Goal: Information Seeking & Learning: Learn about a topic

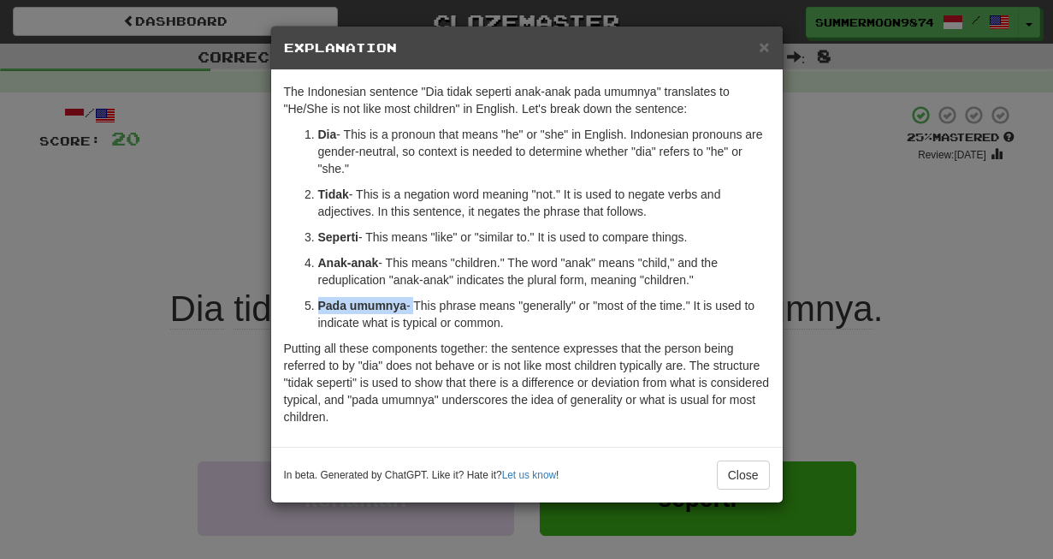
drag, startPoint x: 319, startPoint y: 305, endPoint x: 414, endPoint y: 305, distance: 95.0
click at [414, 305] on p "Pada umumnya - This phrase means "generally" or "most of the time." It is used …" at bounding box center [544, 314] width 452 height 34
copy p "Pada umumnya -"
click at [743, 477] on button "Close" at bounding box center [743, 474] width 53 height 29
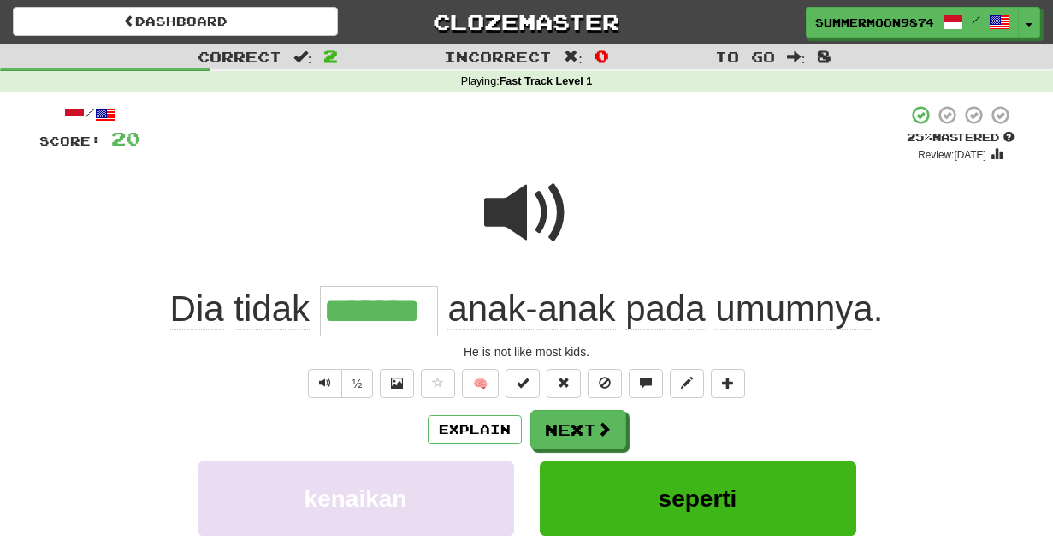
click at [527, 223] on span at bounding box center [527, 213] width 86 height 86
click at [533, 208] on span at bounding box center [527, 213] width 86 height 86
click at [575, 430] on button "Next" at bounding box center [579, 430] width 96 height 39
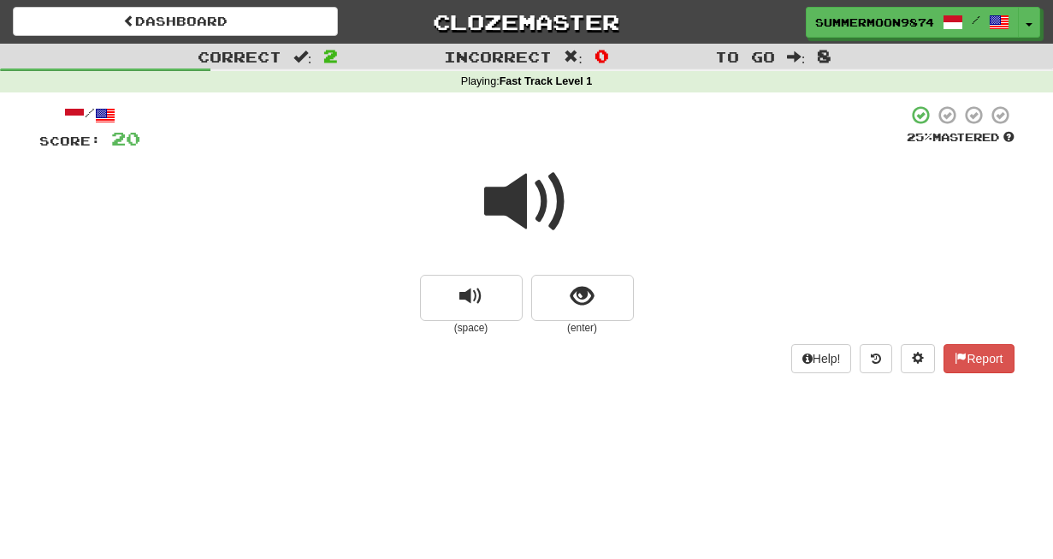
click at [548, 216] on span at bounding box center [527, 202] width 86 height 86
click at [589, 288] on span "show sentence" at bounding box center [582, 296] width 23 height 23
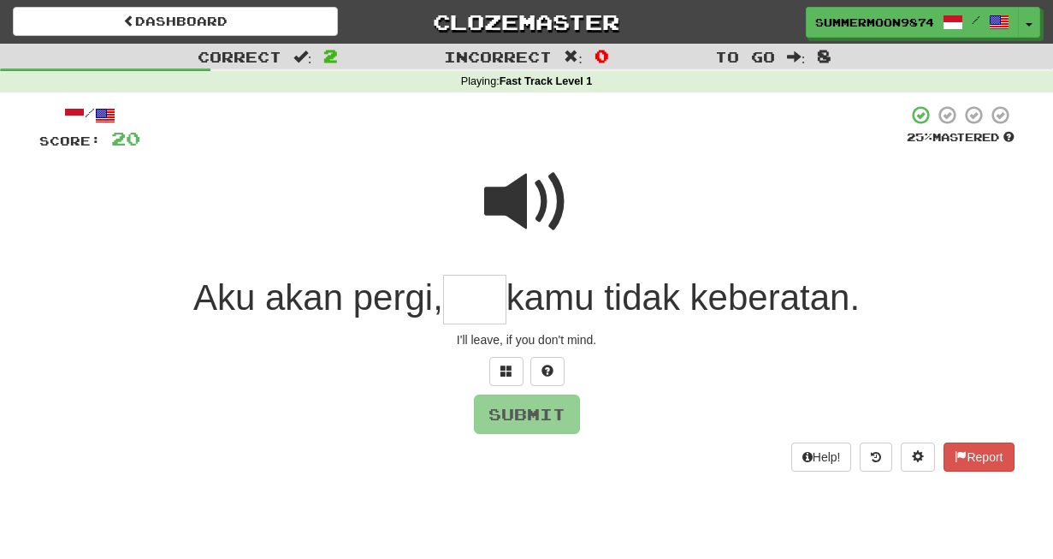
click at [465, 299] on input "text" at bounding box center [474, 300] width 63 height 50
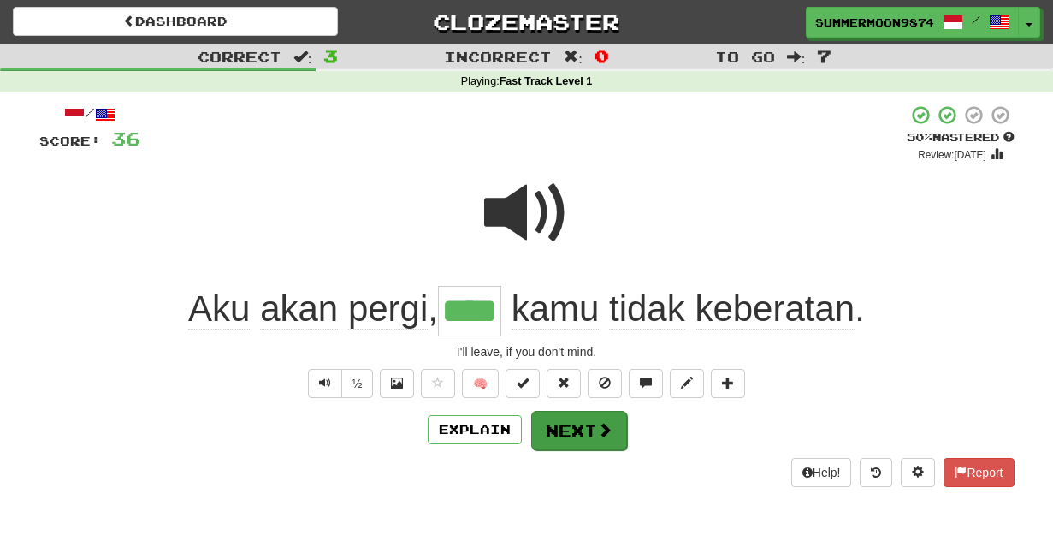
type input "****"
click at [577, 426] on button "Next" at bounding box center [579, 430] width 96 height 39
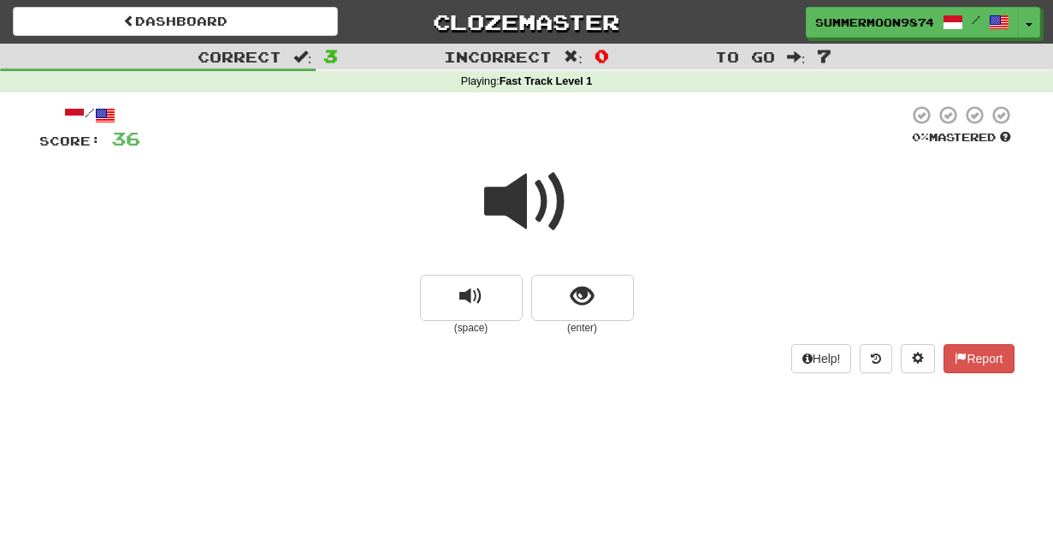
click at [519, 225] on span at bounding box center [527, 202] width 86 height 86
click at [553, 207] on span at bounding box center [527, 202] width 86 height 86
click at [581, 286] on span "show sentence" at bounding box center [582, 296] width 23 height 23
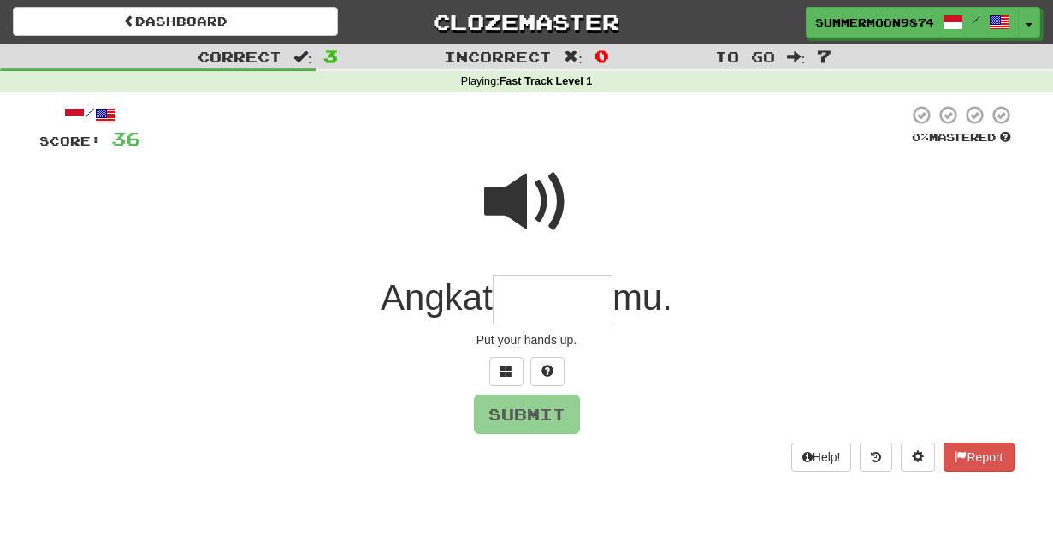
click at [544, 197] on span at bounding box center [527, 202] width 86 height 86
click at [541, 201] on span at bounding box center [527, 202] width 86 height 86
click at [528, 301] on input "text" at bounding box center [553, 300] width 120 height 50
type input "******"
click at [514, 406] on button "Submit" at bounding box center [528, 414] width 106 height 39
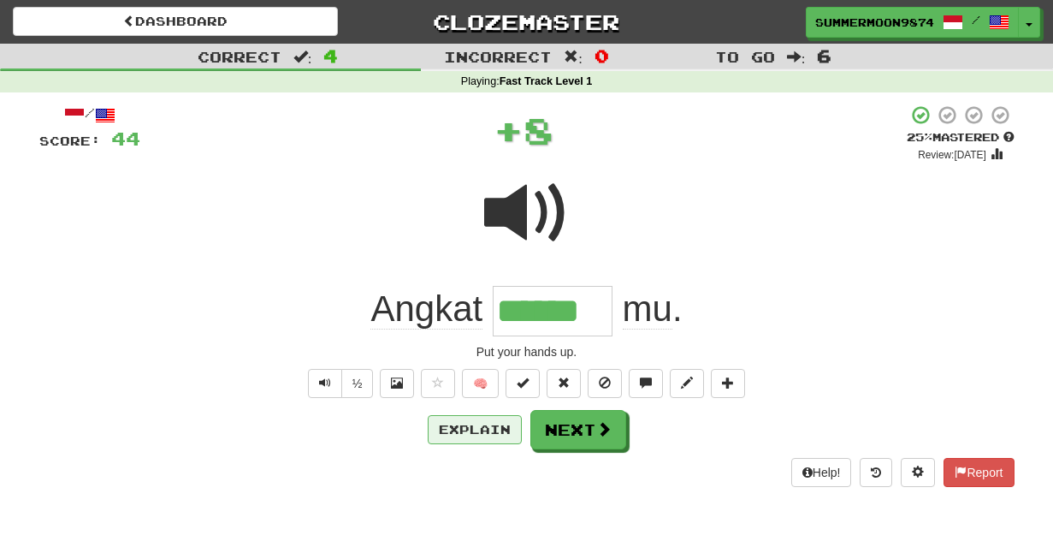
click at [443, 430] on button "Explain" at bounding box center [475, 429] width 94 height 29
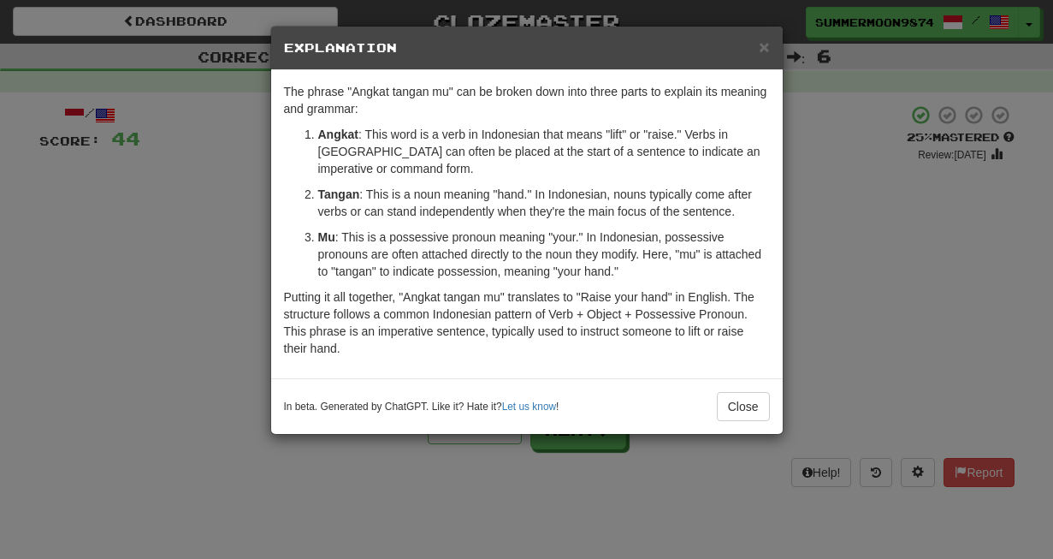
click at [886, 247] on div "× Explanation The phrase "Angkat tangan mu" can be broken down into three parts…" at bounding box center [526, 279] width 1053 height 559
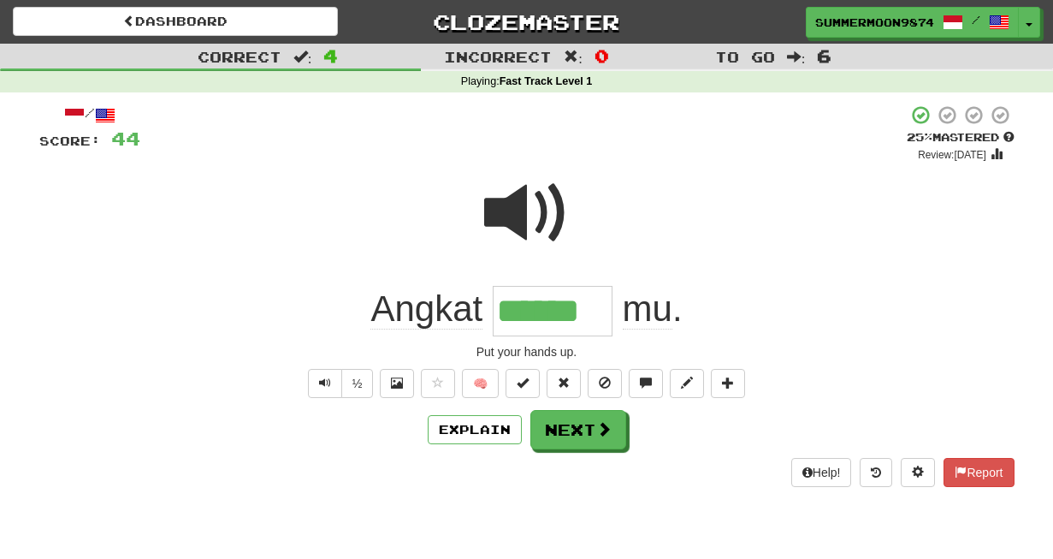
click at [534, 216] on span at bounding box center [527, 213] width 86 height 86
click at [642, 384] on span at bounding box center [646, 382] width 12 height 12
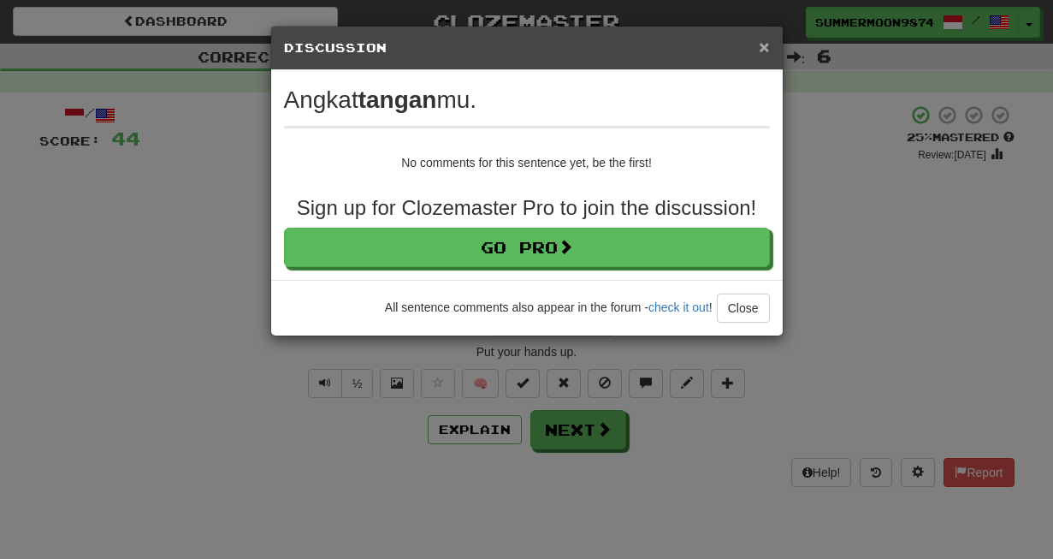
click at [766, 49] on span "×" at bounding box center [764, 47] width 10 height 20
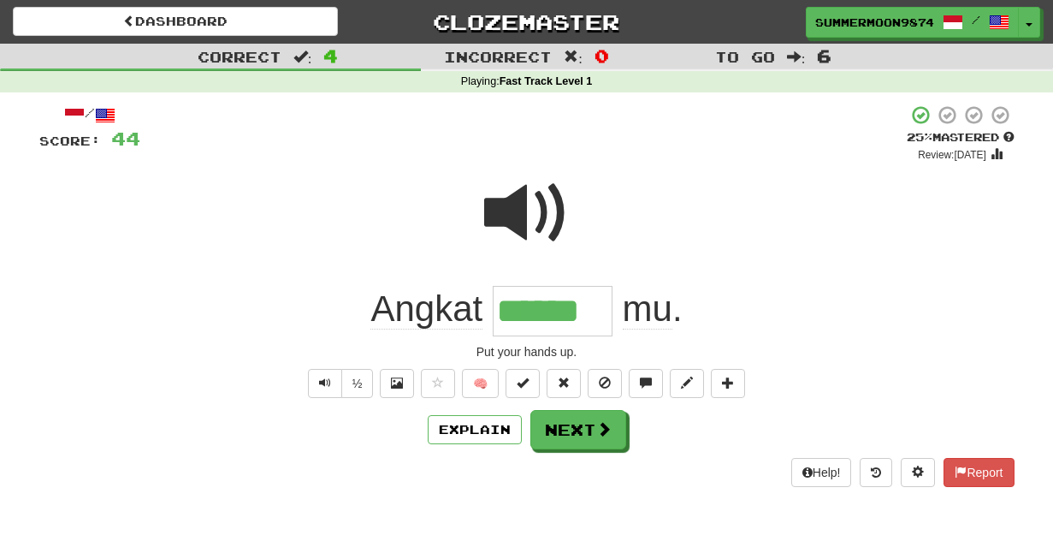
click at [513, 220] on span at bounding box center [527, 213] width 86 height 86
click at [566, 427] on button "Next" at bounding box center [579, 430] width 96 height 39
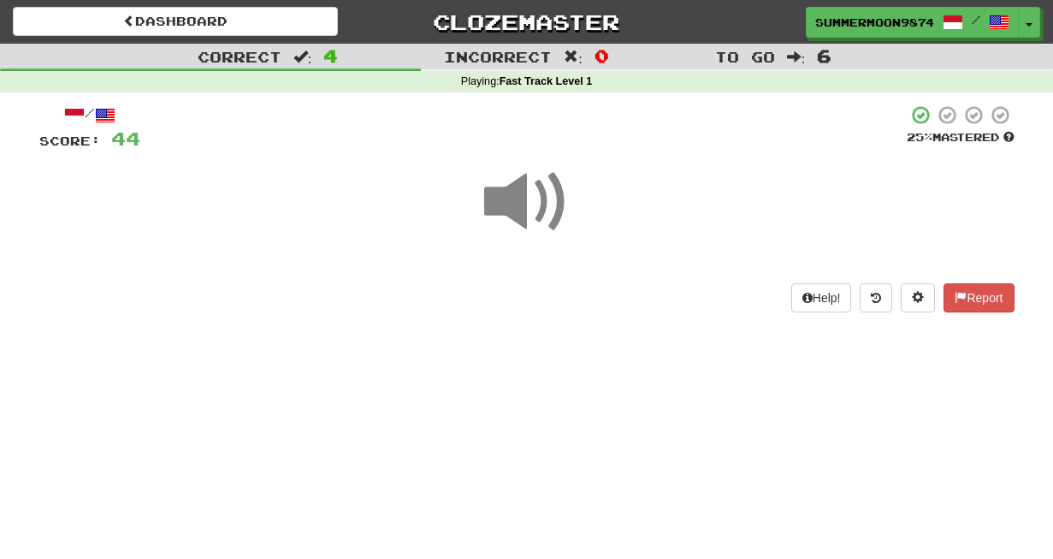
click at [539, 215] on span at bounding box center [527, 202] width 86 height 86
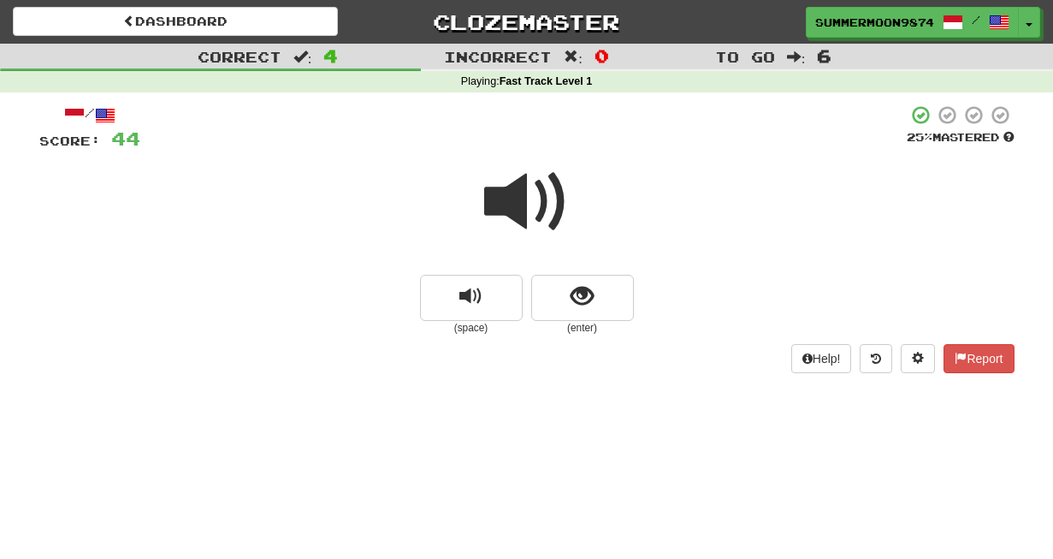
click at [539, 215] on span at bounding box center [527, 202] width 86 height 86
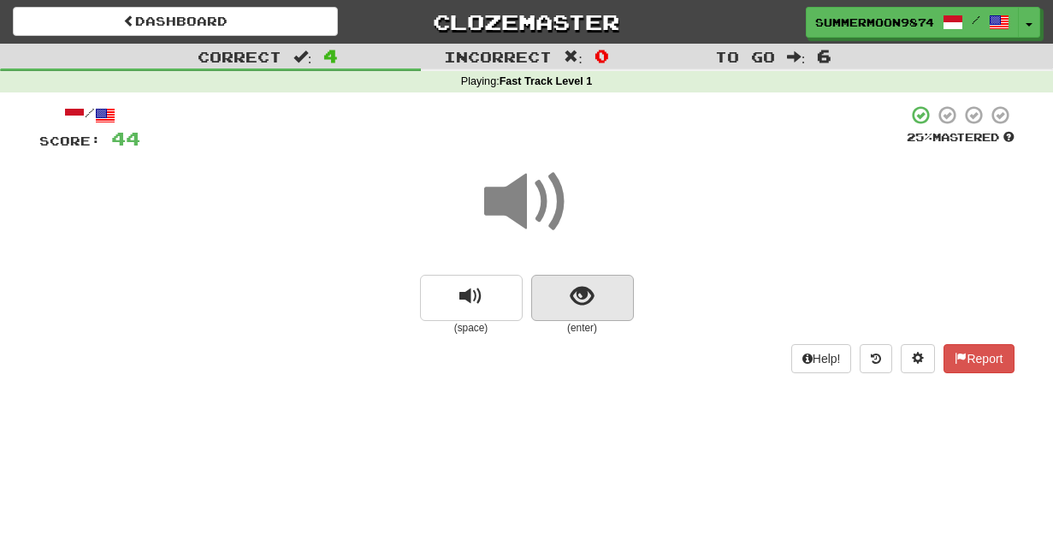
click at [573, 304] on span "show sentence" at bounding box center [582, 296] width 23 height 23
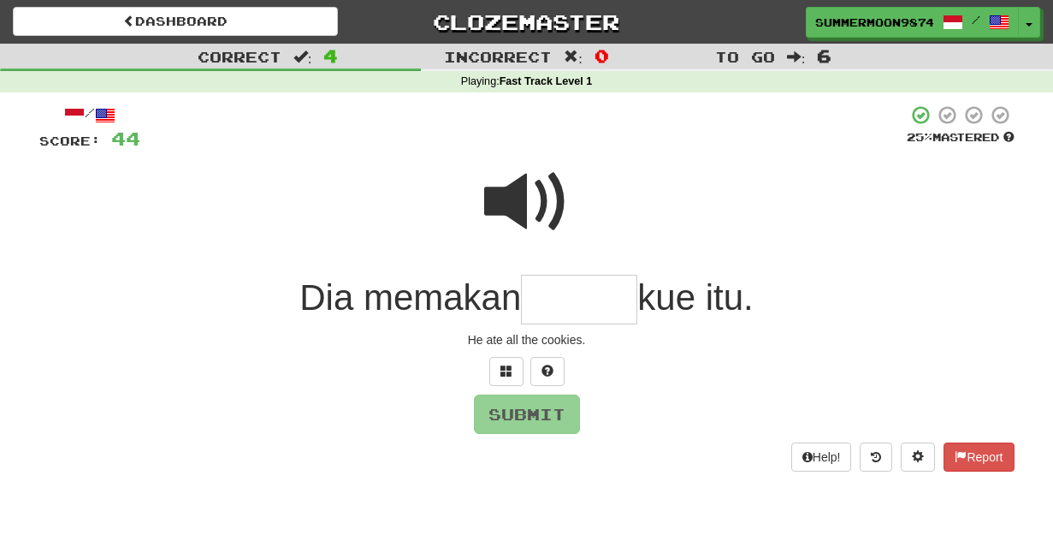
click at [545, 210] on span at bounding box center [527, 202] width 86 height 86
click at [561, 300] on input "text" at bounding box center [579, 300] width 116 height 50
type input "*****"
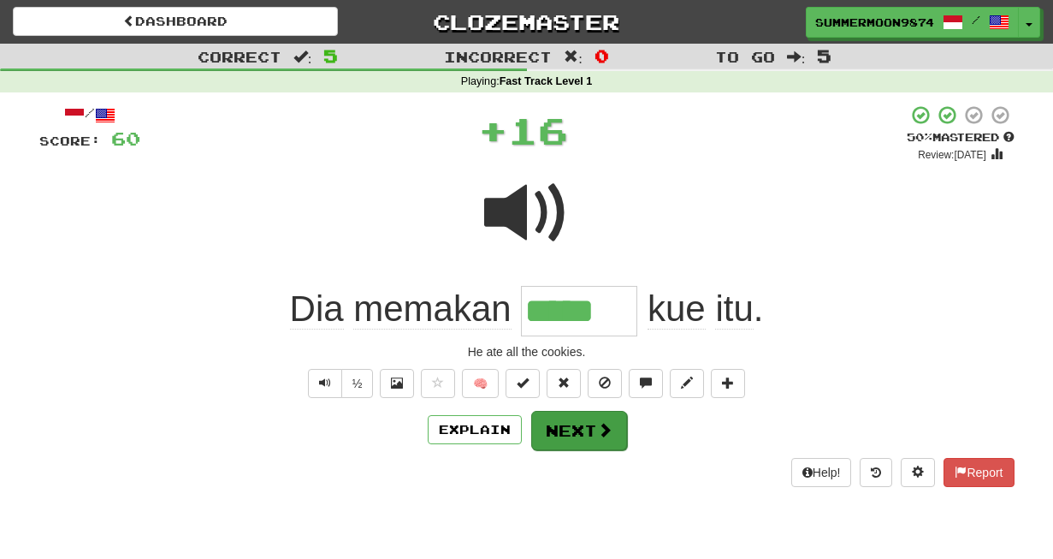
click at [577, 440] on button "Next" at bounding box center [579, 430] width 96 height 39
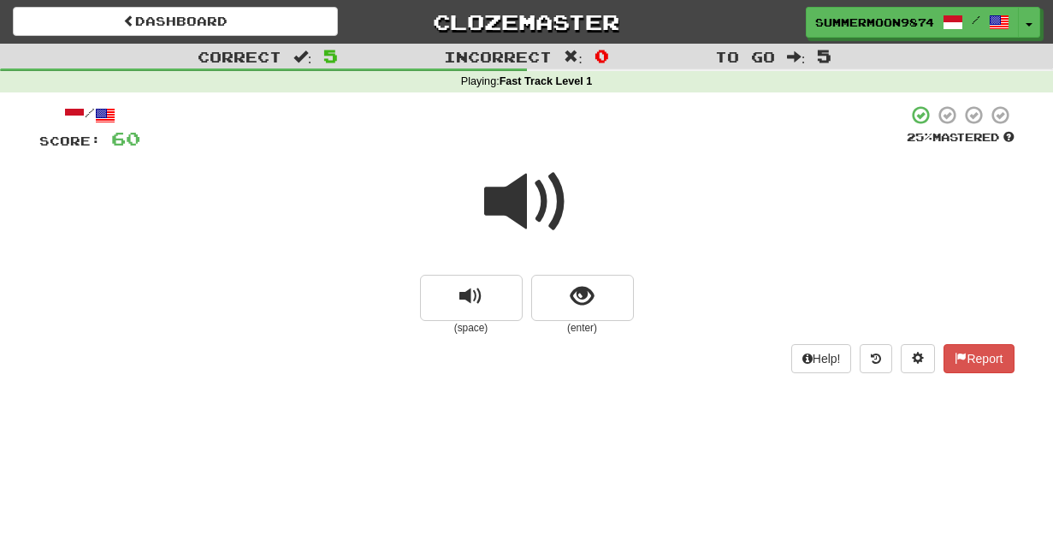
click at [525, 192] on span at bounding box center [527, 202] width 86 height 86
click at [583, 303] on span "show sentence" at bounding box center [582, 296] width 23 height 23
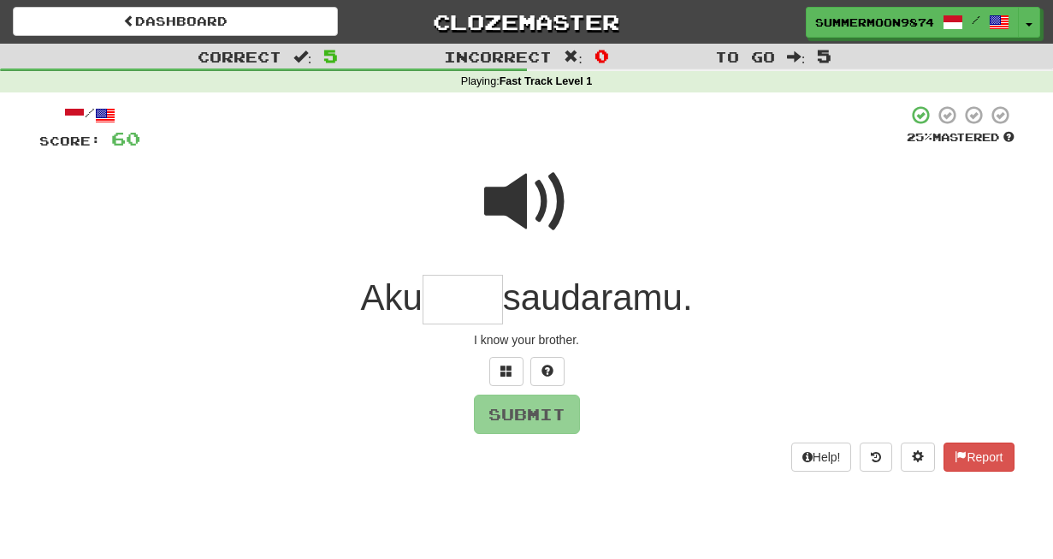
click at [472, 296] on input "text" at bounding box center [463, 300] width 80 height 50
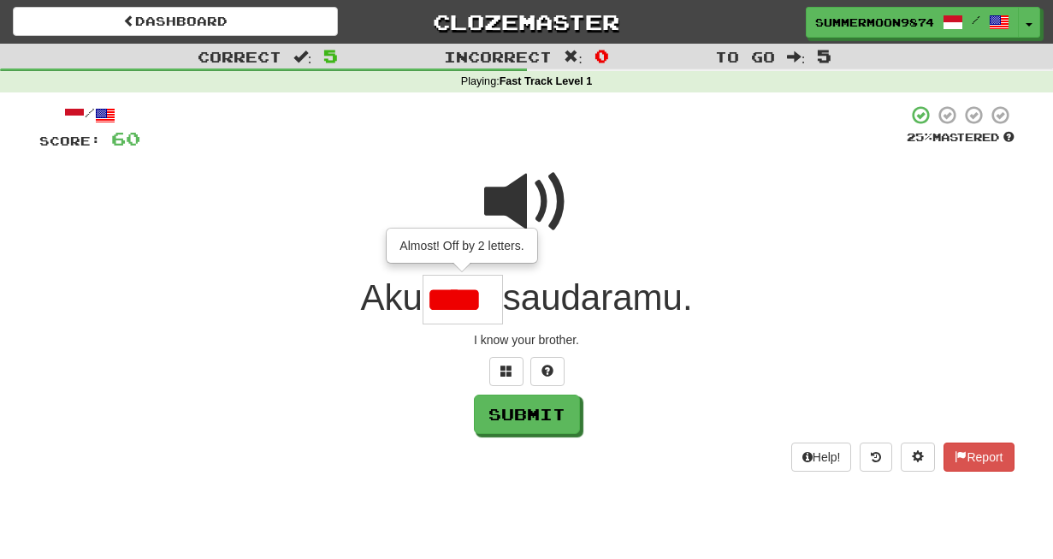
click at [520, 205] on span at bounding box center [527, 202] width 86 height 86
click at [494, 299] on input "****" at bounding box center [463, 300] width 80 height 50
type input "****"
click at [513, 422] on button "Submit" at bounding box center [528, 414] width 106 height 39
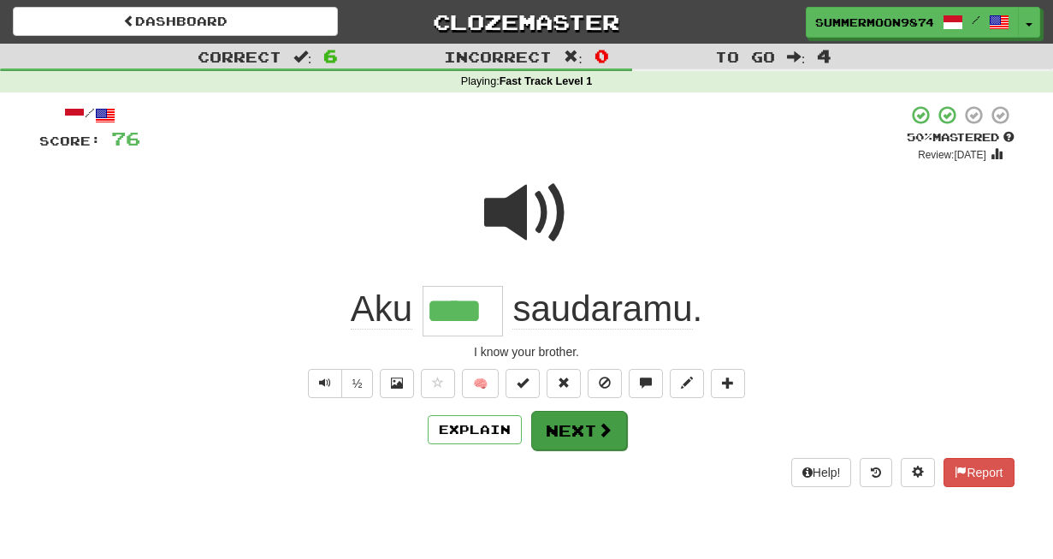
click at [577, 435] on button "Next" at bounding box center [579, 430] width 96 height 39
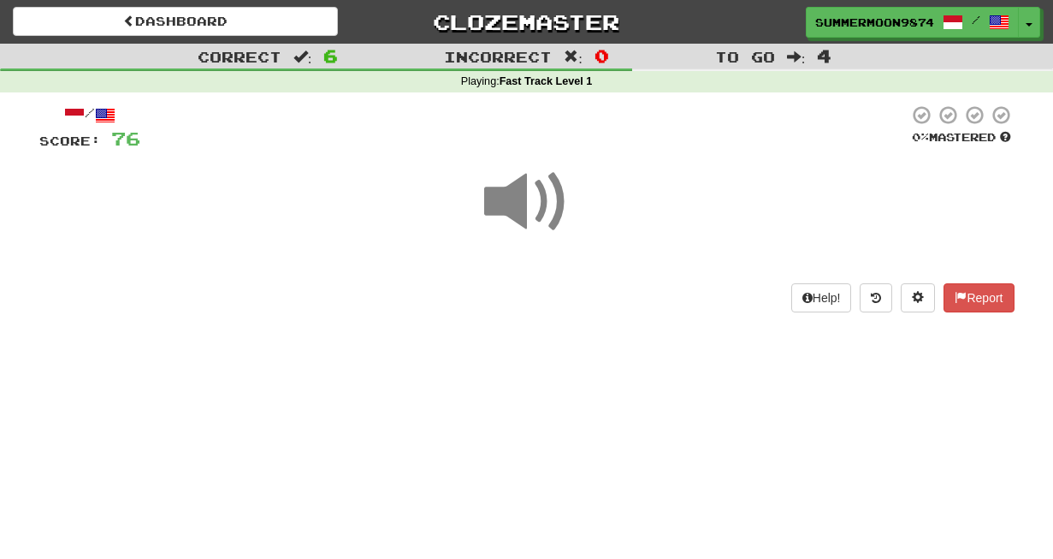
click at [532, 205] on span at bounding box center [527, 202] width 86 height 86
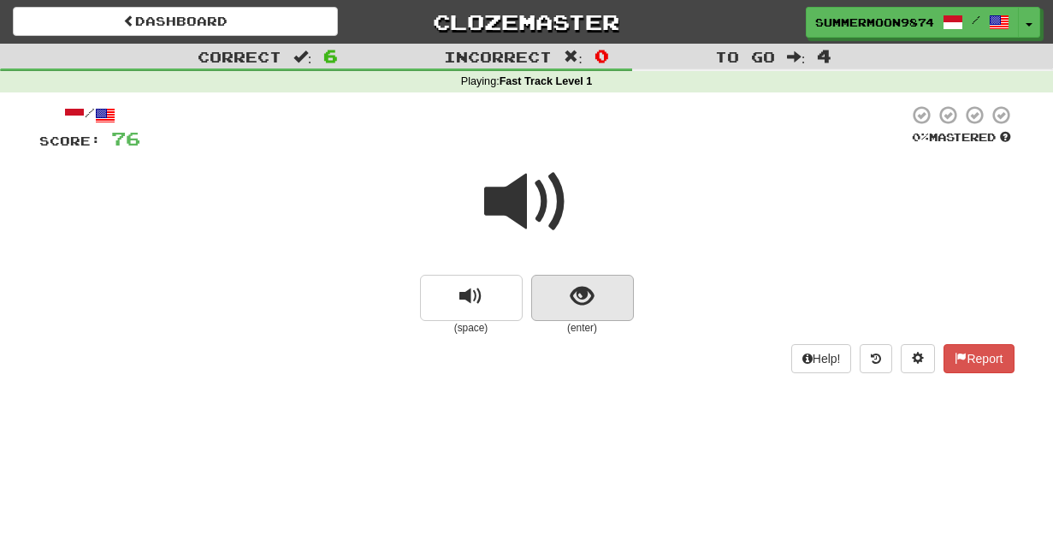
click at [588, 306] on span "show sentence" at bounding box center [582, 296] width 23 height 23
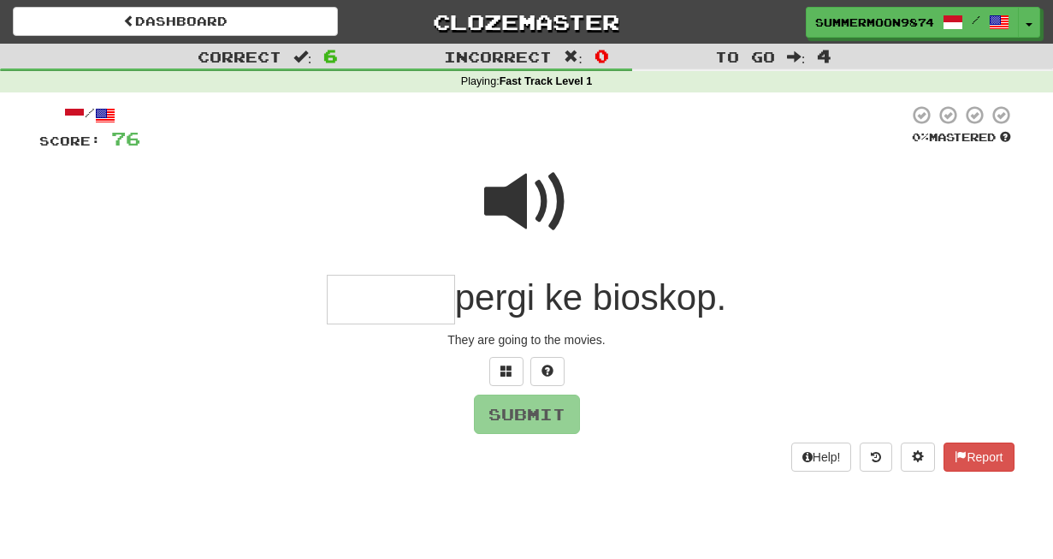
click at [411, 304] on input "text" at bounding box center [391, 300] width 128 height 50
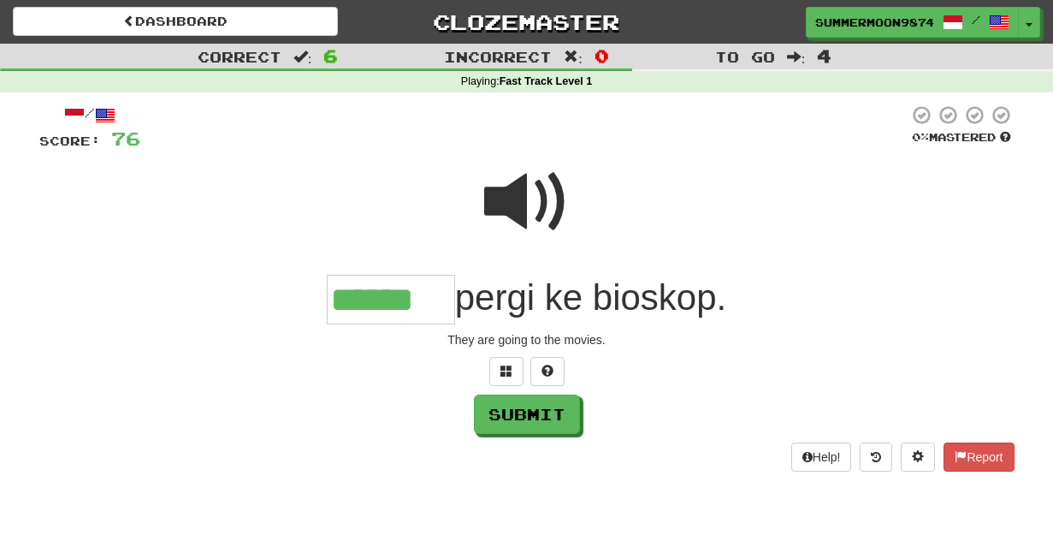
type input "******"
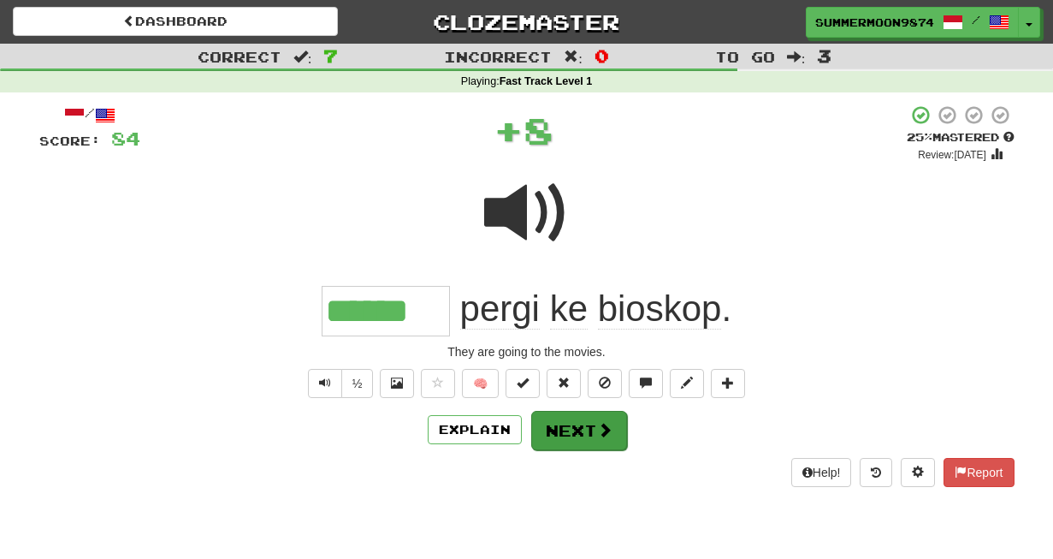
click at [563, 432] on button "Next" at bounding box center [579, 430] width 96 height 39
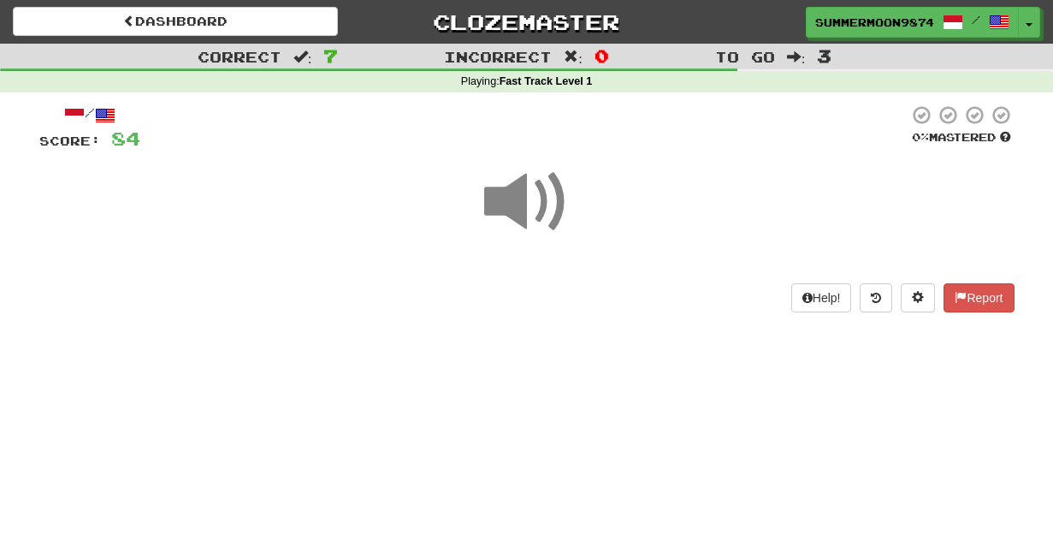
click at [537, 212] on span at bounding box center [527, 202] width 86 height 86
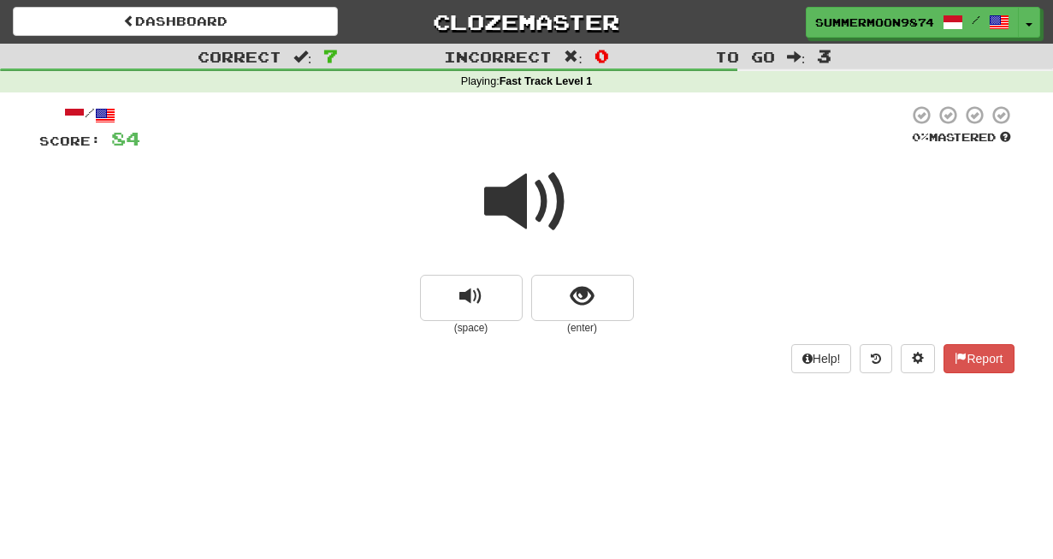
click at [537, 212] on span at bounding box center [527, 202] width 86 height 86
click at [542, 210] on span at bounding box center [527, 202] width 86 height 86
click at [583, 285] on span "show sentence" at bounding box center [582, 296] width 23 height 23
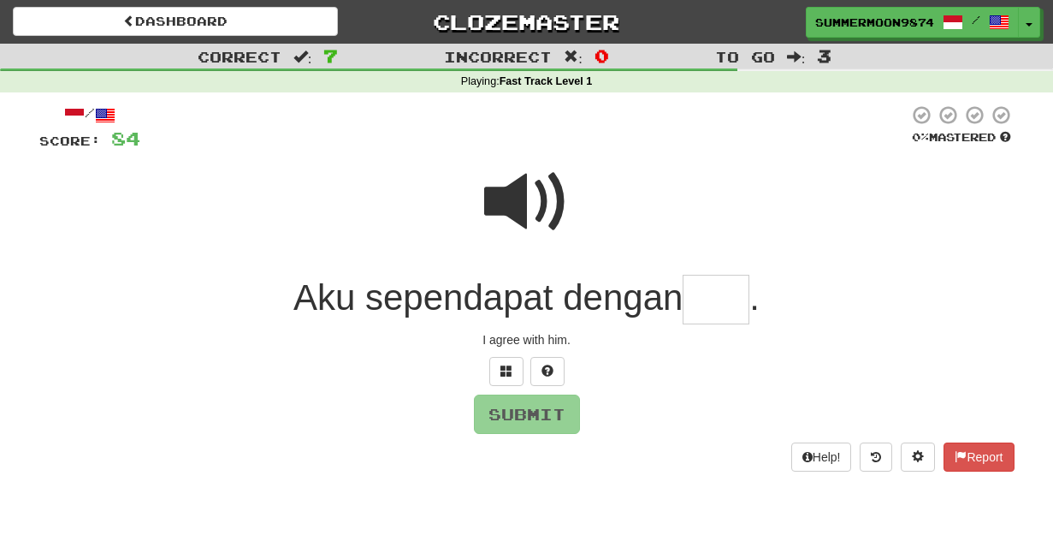
click at [561, 216] on span at bounding box center [527, 202] width 86 height 86
click at [711, 287] on input "text" at bounding box center [716, 300] width 67 height 50
type input "***"
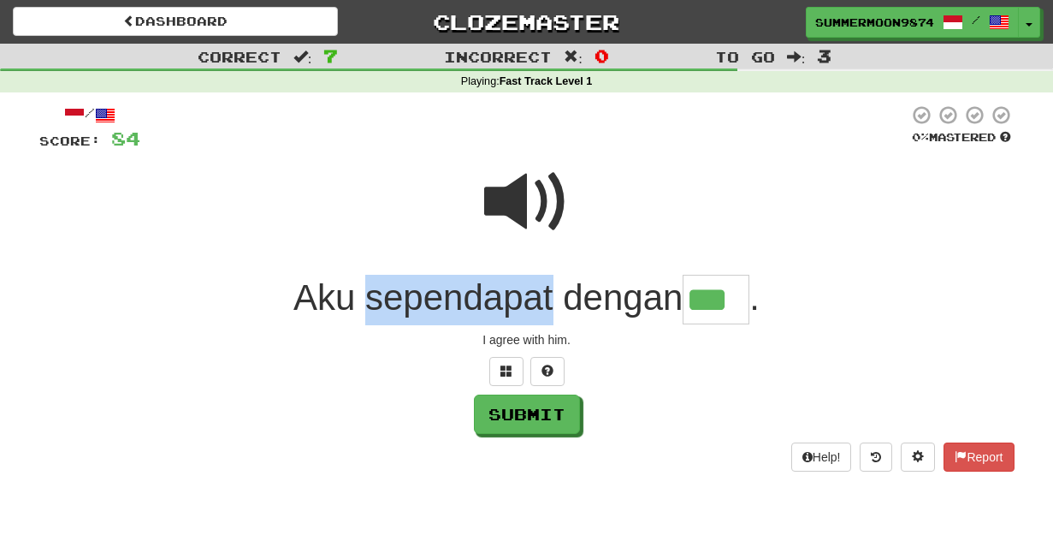
drag, startPoint x: 362, startPoint y: 299, endPoint x: 553, endPoint y: 292, distance: 191.8
click at [553, 292] on span "Aku sependapat dengan" at bounding box center [487, 297] width 389 height 40
copy span "sependapat"
click at [531, 422] on button "Submit" at bounding box center [528, 414] width 106 height 39
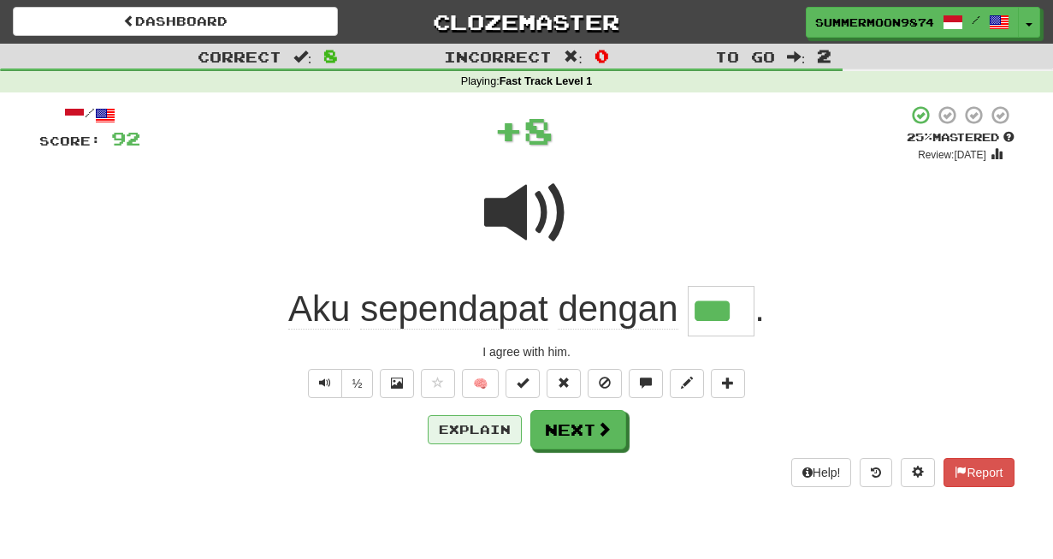
click at [465, 435] on button "Explain" at bounding box center [475, 429] width 94 height 29
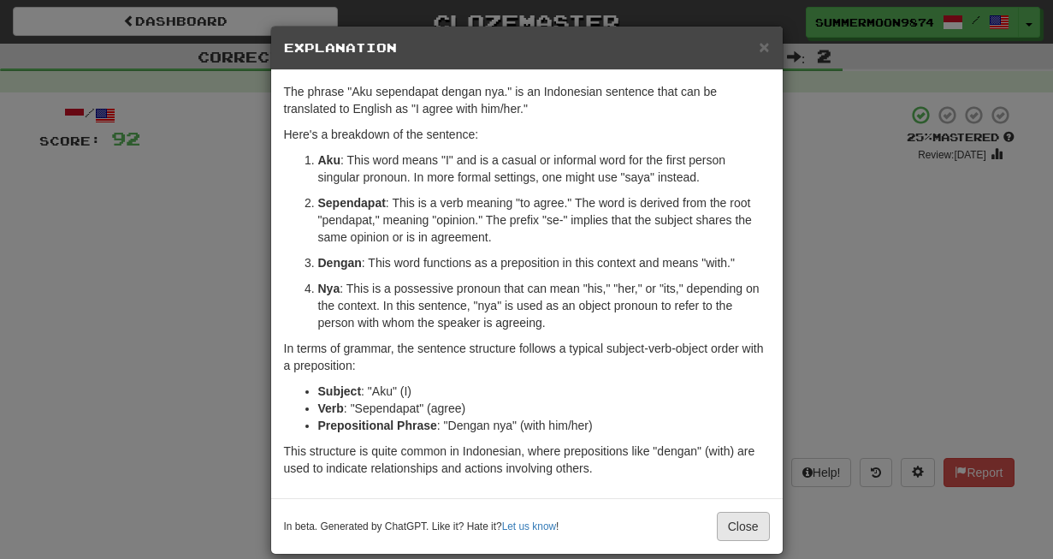
click at [723, 524] on button "Close" at bounding box center [743, 526] width 53 height 29
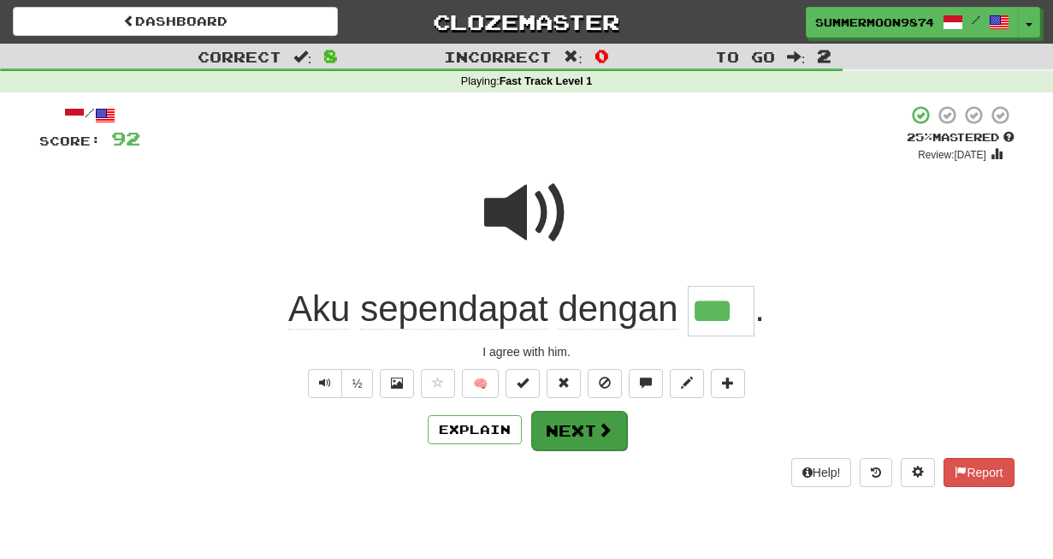
click at [584, 439] on button "Next" at bounding box center [579, 430] width 96 height 39
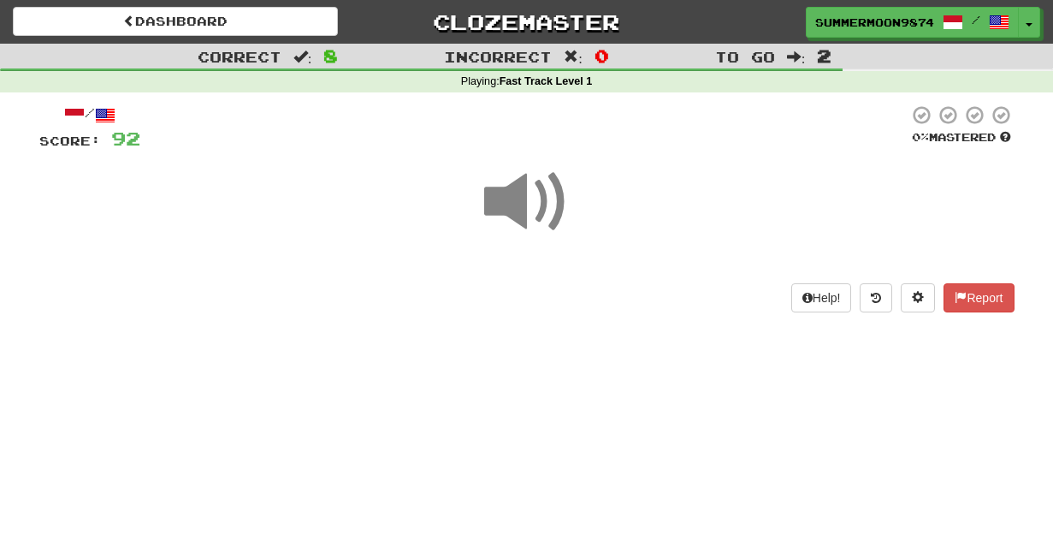
click at [542, 214] on span at bounding box center [527, 202] width 86 height 86
click at [542, 208] on span at bounding box center [527, 202] width 86 height 86
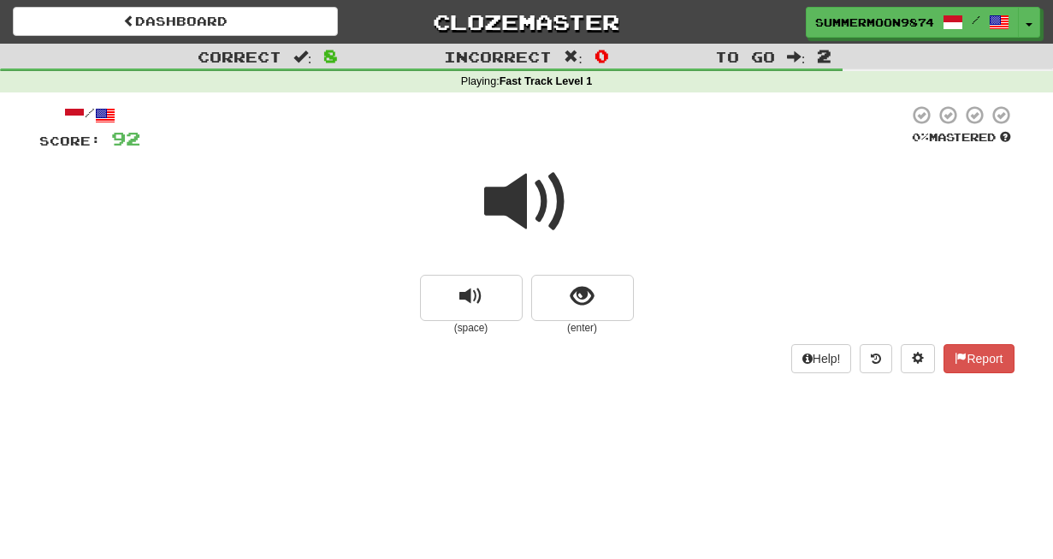
click at [542, 208] on span at bounding box center [527, 202] width 86 height 86
click at [585, 291] on span "show sentence" at bounding box center [582, 296] width 23 height 23
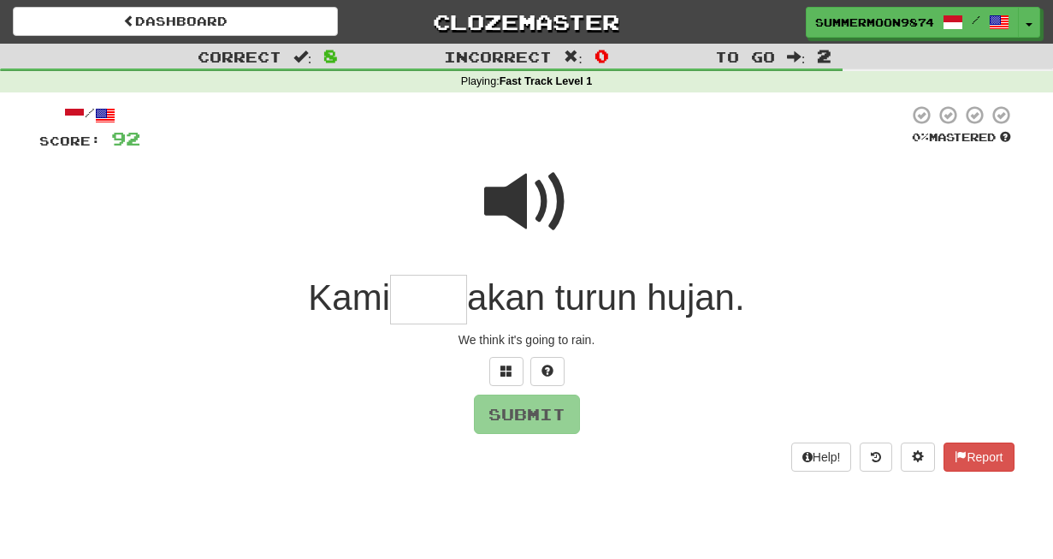
click at [423, 289] on input "text" at bounding box center [428, 300] width 77 height 50
type input "*****"
click at [539, 416] on button "Submit" at bounding box center [528, 414] width 106 height 39
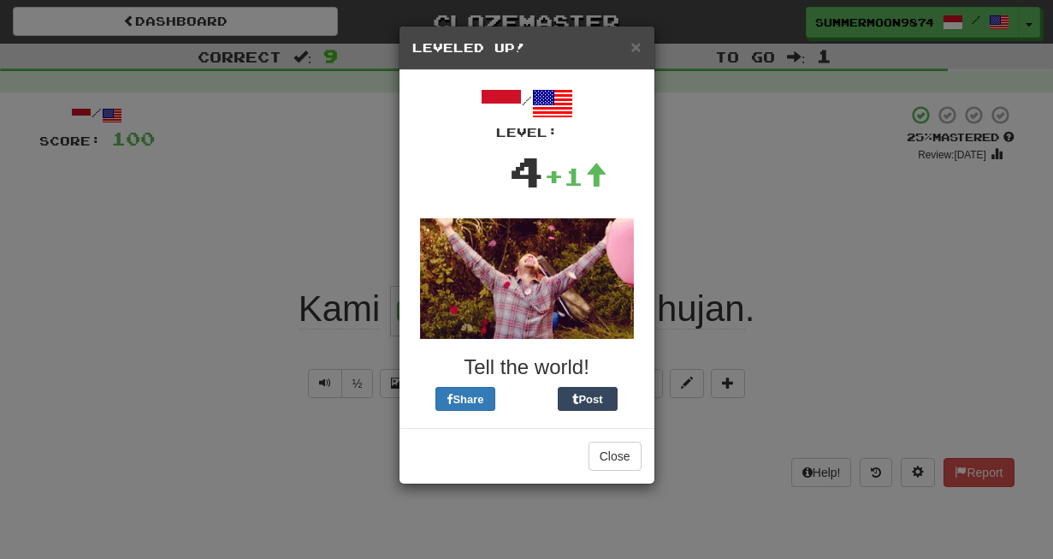
drag, startPoint x: 530, startPoint y: 40, endPoint x: 856, endPoint y: 42, distance: 326.8
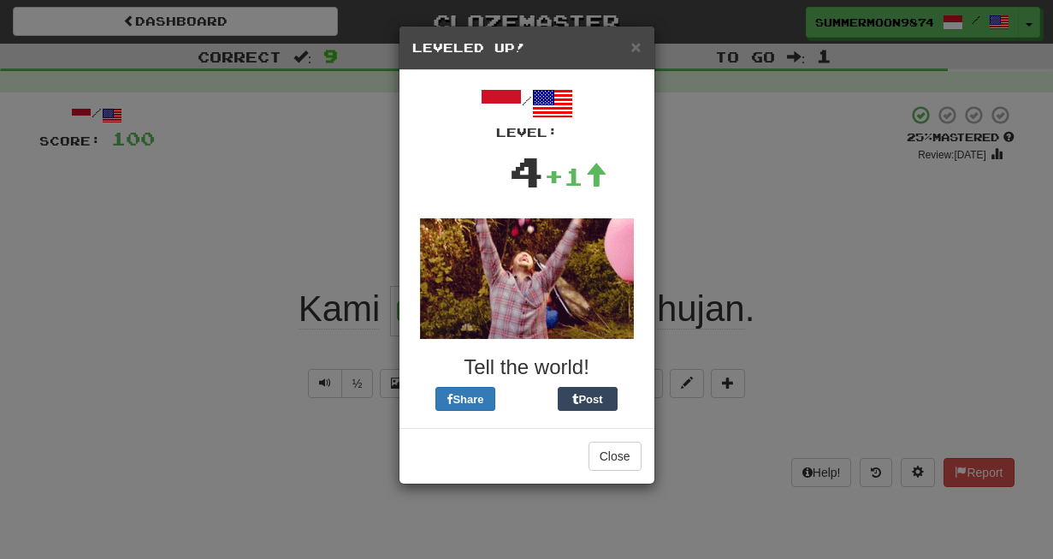
click at [856, 42] on div "× Leveled Up! / Level: 4 +1 Tell the world! Share Post Close" at bounding box center [526, 279] width 1053 height 559
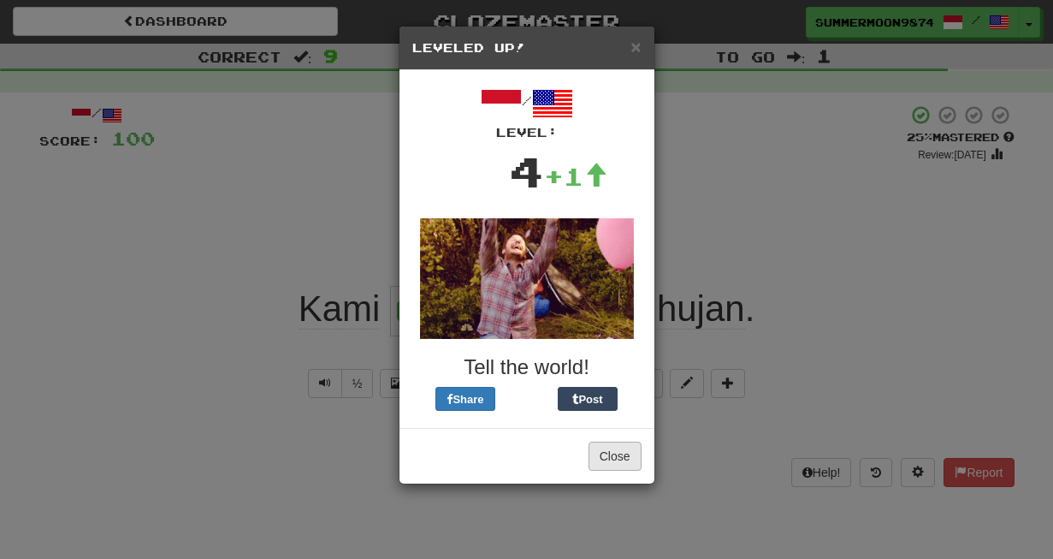
click at [597, 465] on button "Close" at bounding box center [615, 455] width 53 height 29
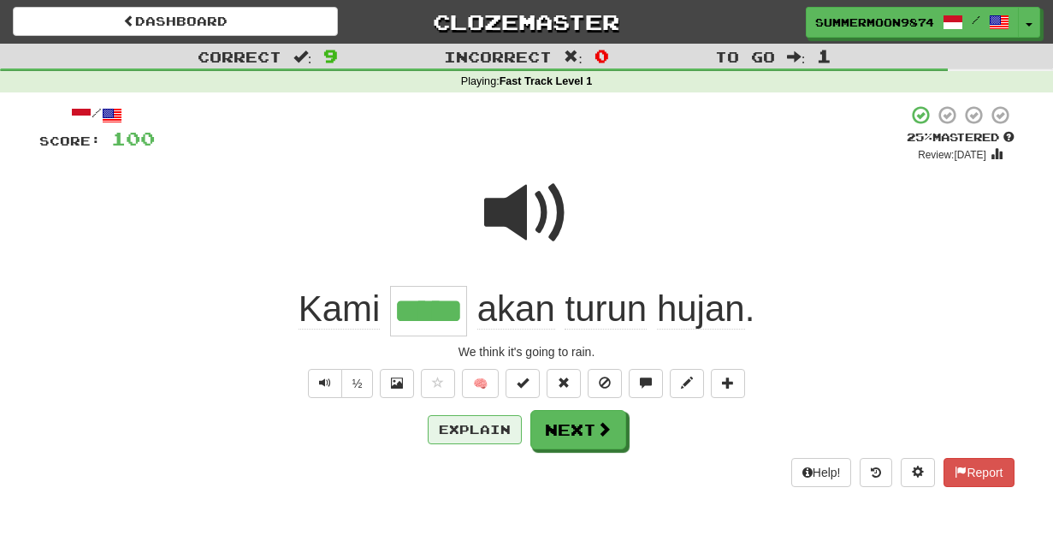
click at [503, 430] on button "Explain" at bounding box center [475, 429] width 94 height 29
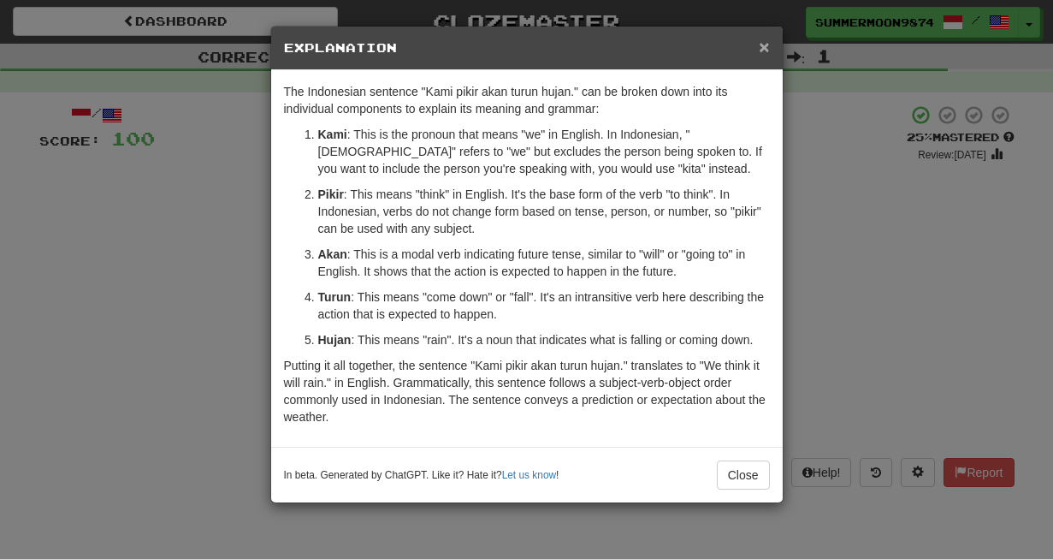
click at [766, 49] on span "×" at bounding box center [764, 47] width 10 height 20
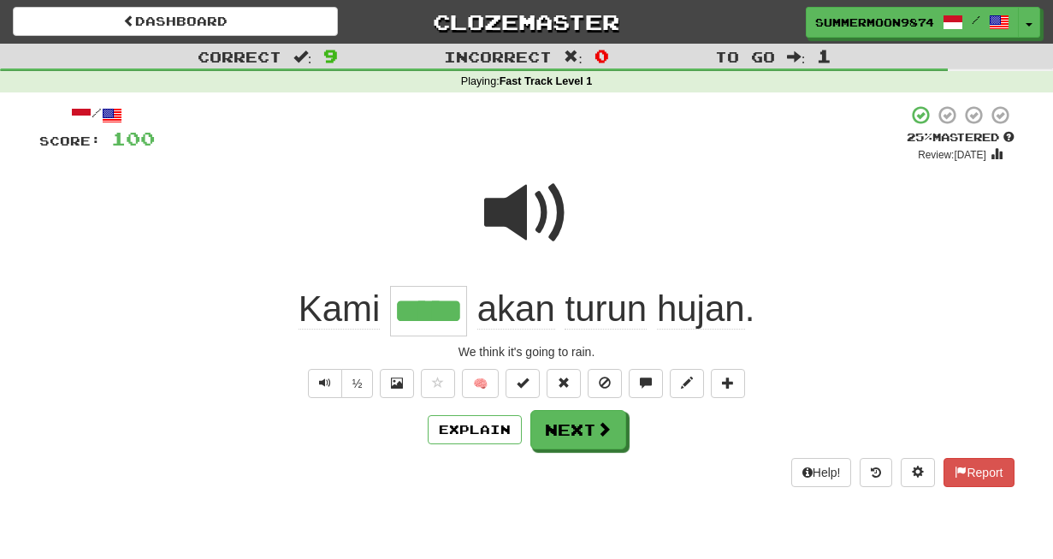
click at [564, 448] on div "/ Score: 100 + 8 25 % Mastered Review: [DATE] Kami ***** akan turun hujan . We …" at bounding box center [526, 295] width 975 height 382
click at [531, 233] on span at bounding box center [527, 213] width 86 height 86
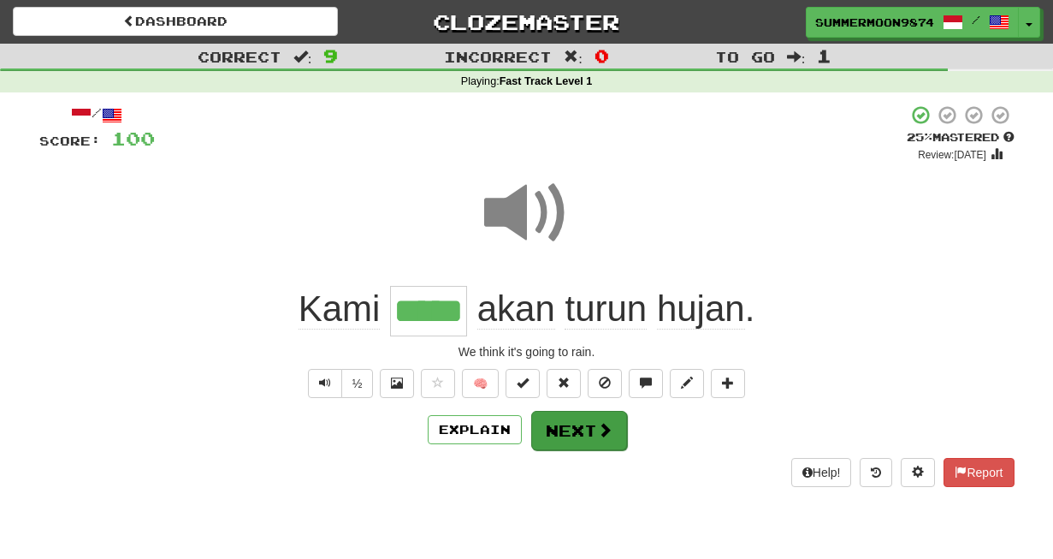
click at [580, 422] on button "Next" at bounding box center [579, 430] width 96 height 39
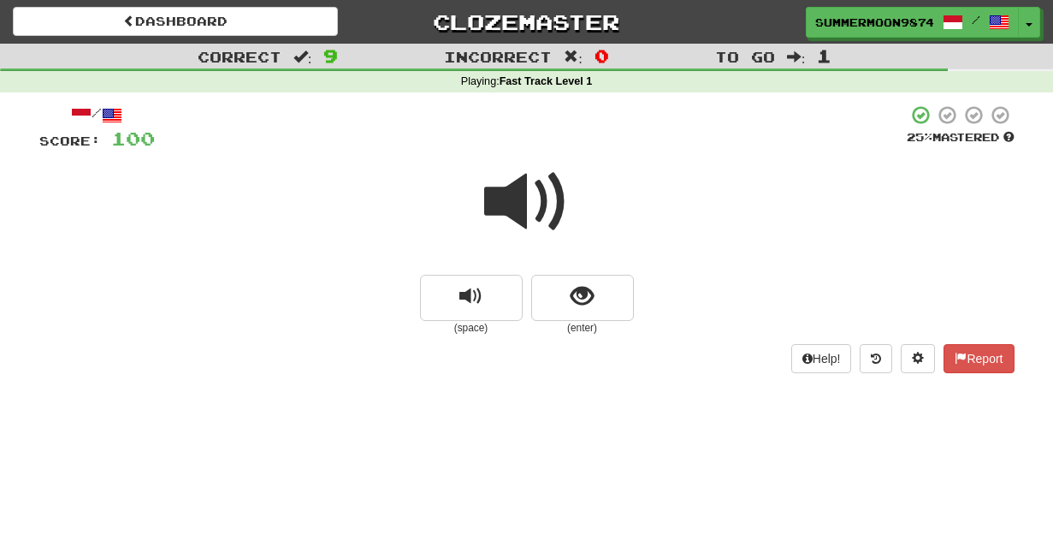
click at [548, 187] on span at bounding box center [527, 202] width 86 height 86
click at [594, 301] on button "show sentence" at bounding box center [582, 298] width 103 height 46
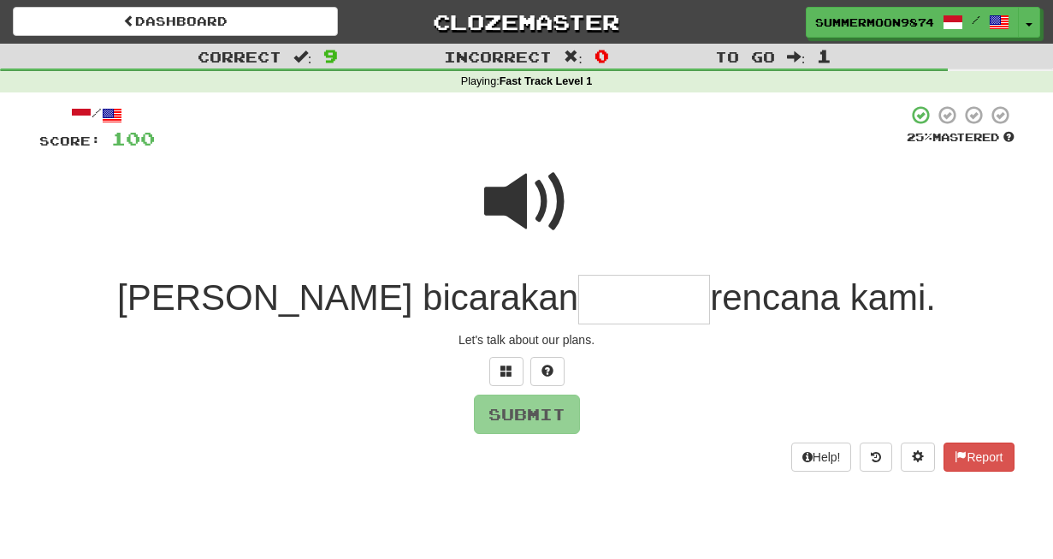
click at [547, 196] on span at bounding box center [527, 202] width 86 height 86
click at [578, 308] on input "text" at bounding box center [644, 300] width 132 height 50
type input "*******"
click at [544, 405] on button "Submit" at bounding box center [528, 414] width 106 height 39
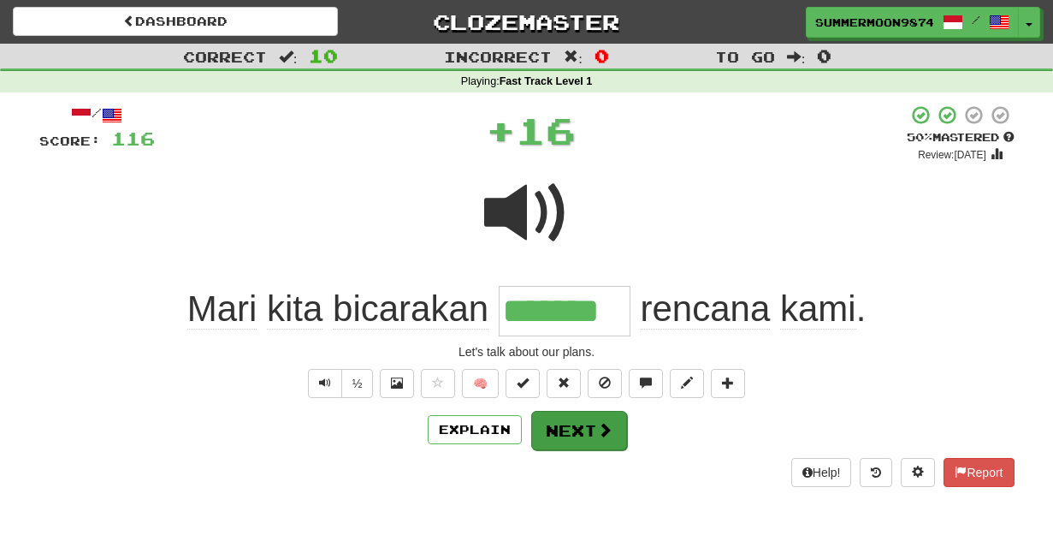
click at [572, 430] on button "Next" at bounding box center [579, 430] width 96 height 39
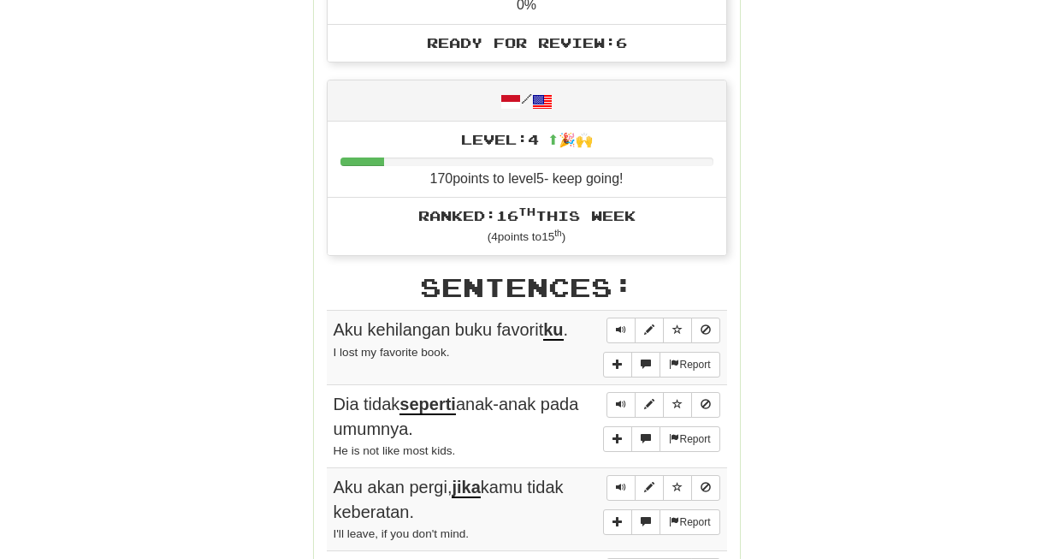
scroll to position [949, 0]
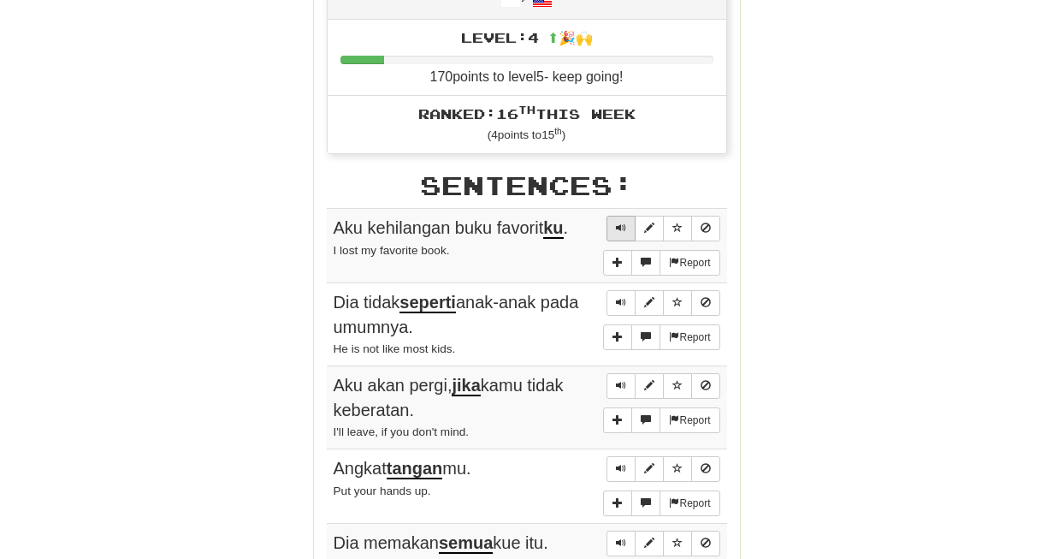
click at [618, 222] on span "Sentence controls" at bounding box center [621, 227] width 10 height 10
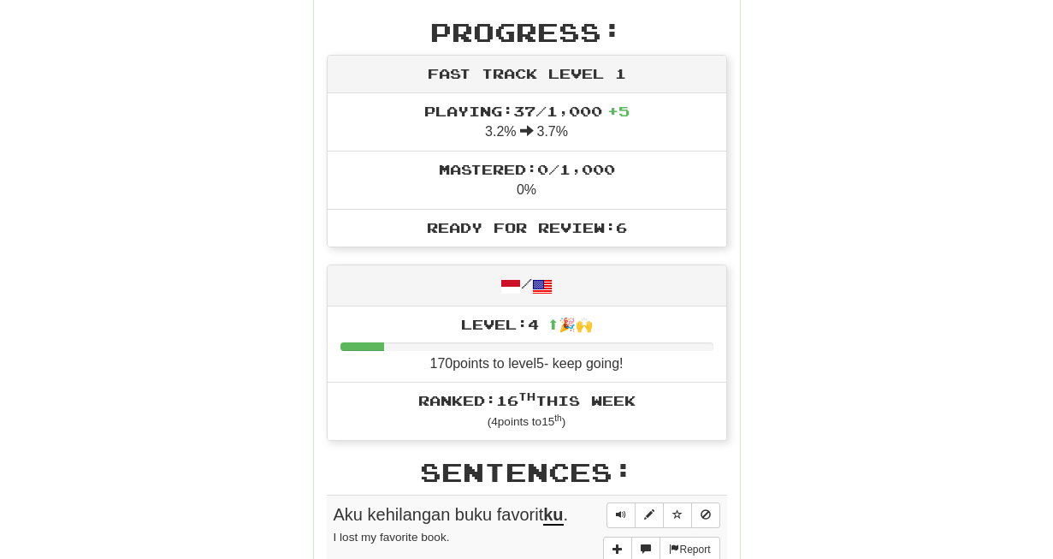
scroll to position [651, 0]
